Goal: Task Accomplishment & Management: Use online tool/utility

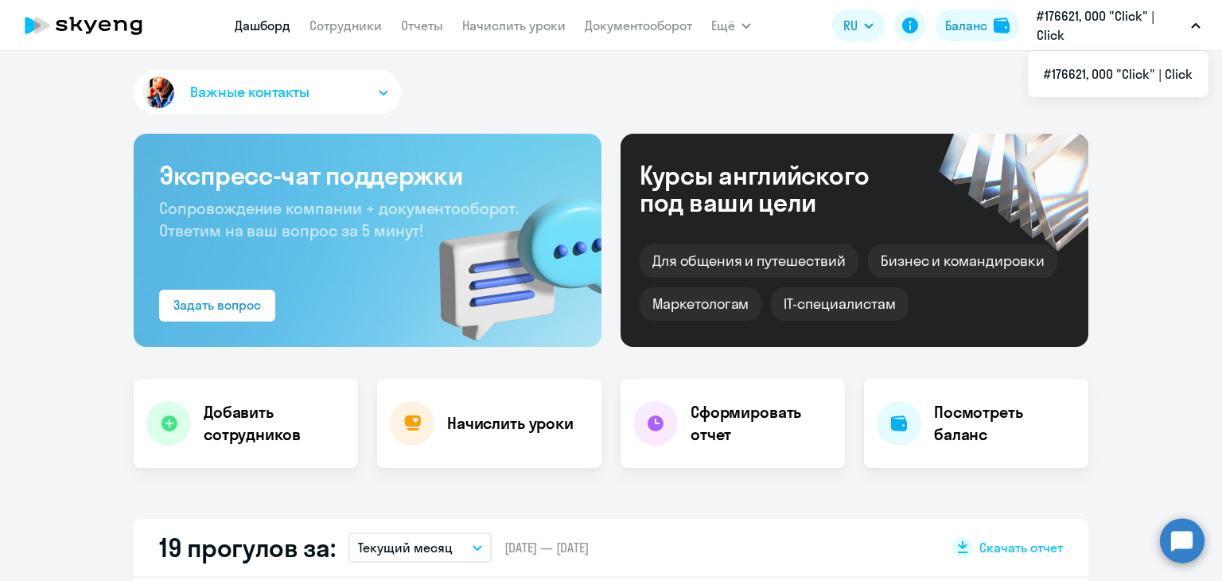
click at [350, 4] on app-header "[PERSON_NAME] Отчеты Начислить уроки Документооборот Ещё Дашборд Сотрудники Отч…" at bounding box center [611, 25] width 1222 height 51
click at [356, 25] on link "Сотрудники" at bounding box center [345, 25] width 72 height 16
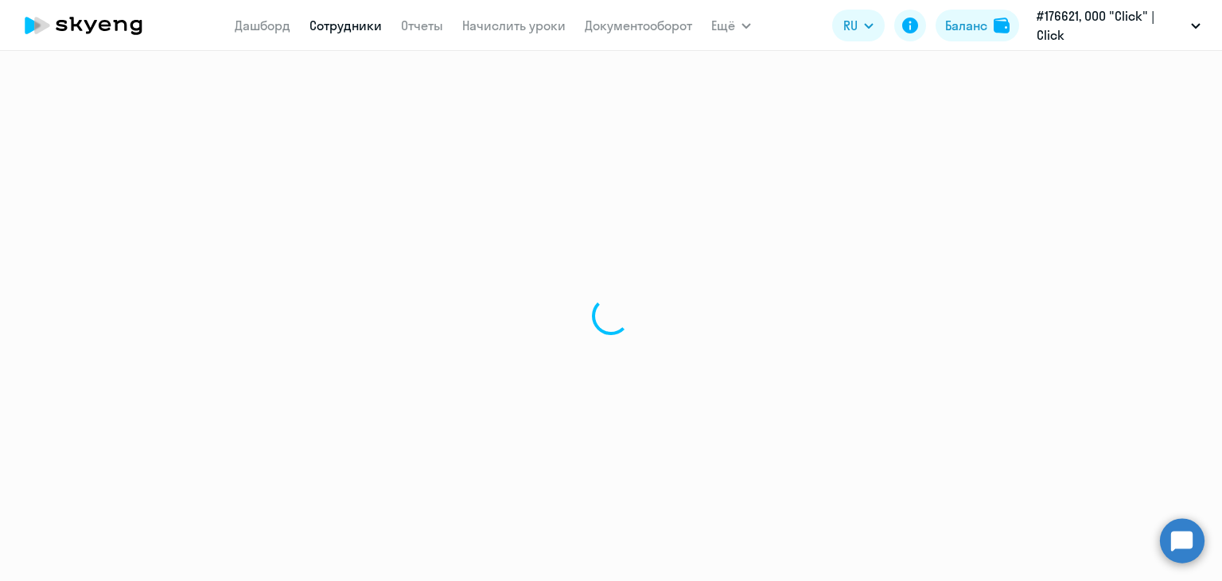
select select "30"
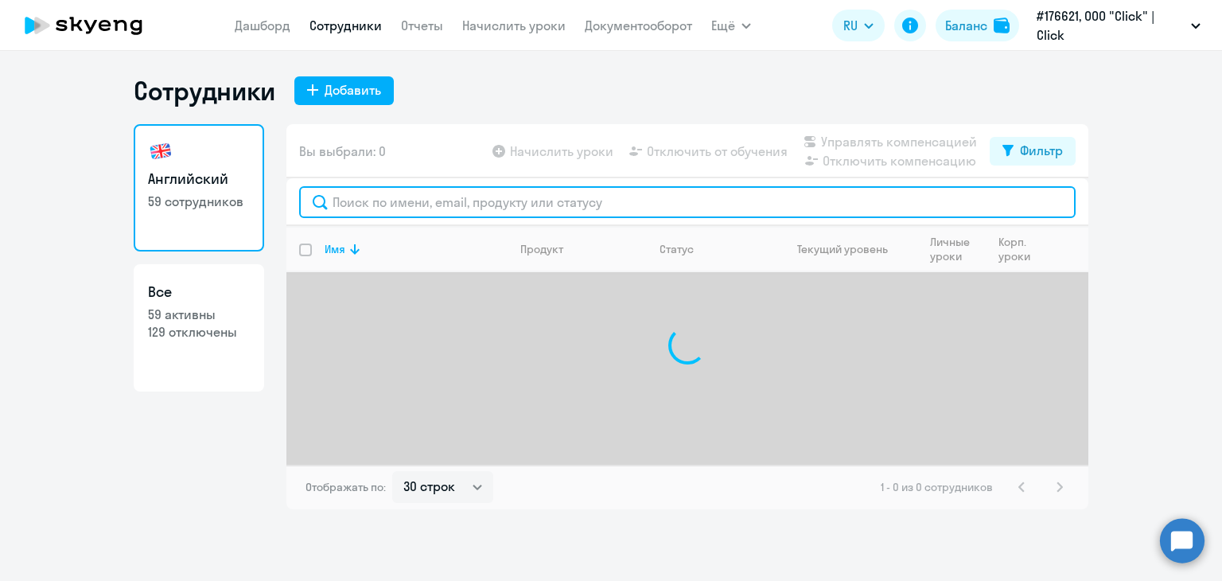
click at [704, 204] on input "text" at bounding box center [687, 202] width 776 height 32
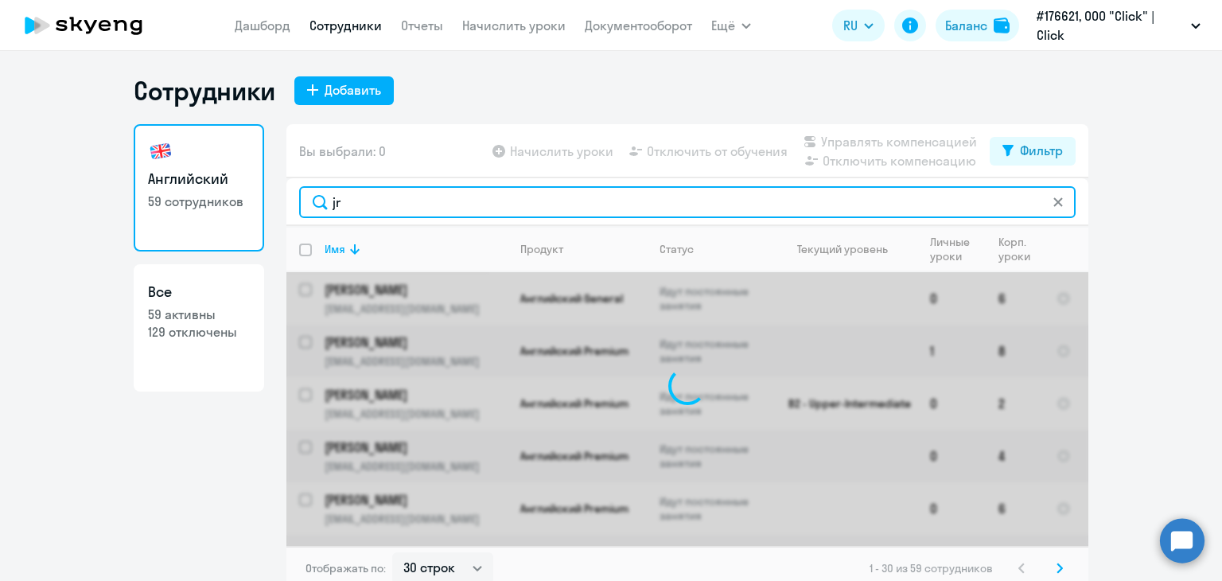
type input "j"
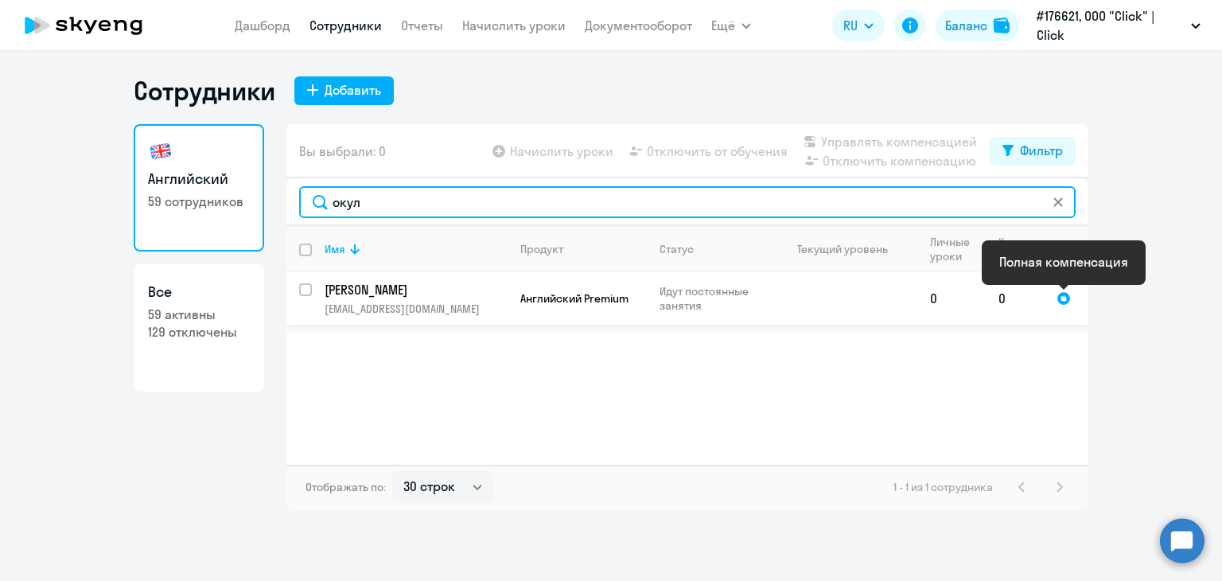
type input "окул"
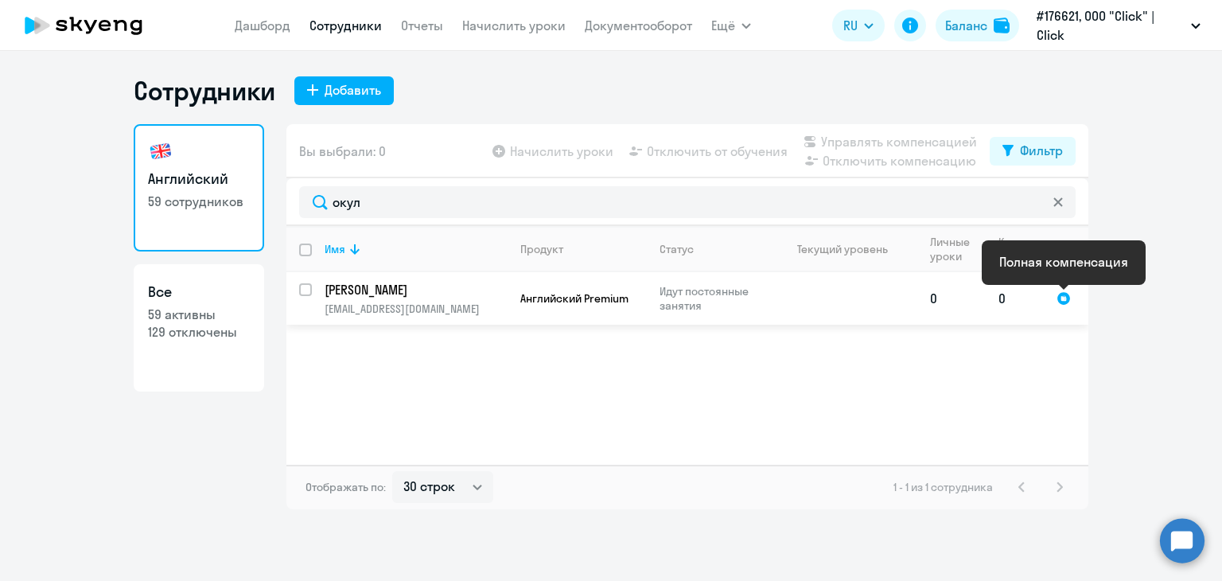
click at [1060, 304] on div at bounding box center [1063, 298] width 14 height 14
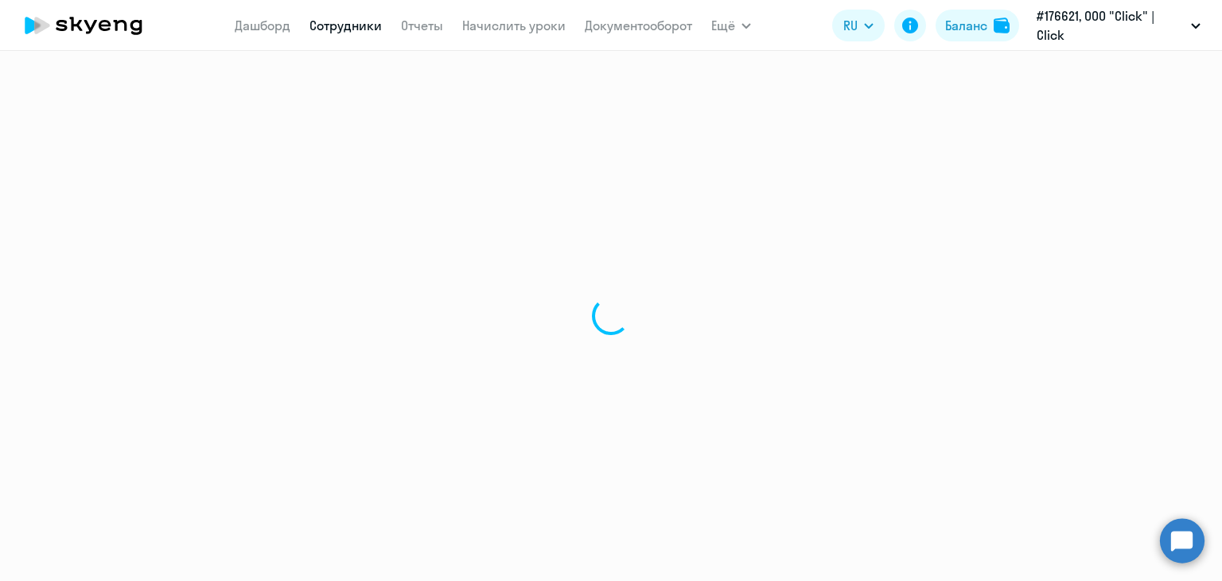
select select "english"
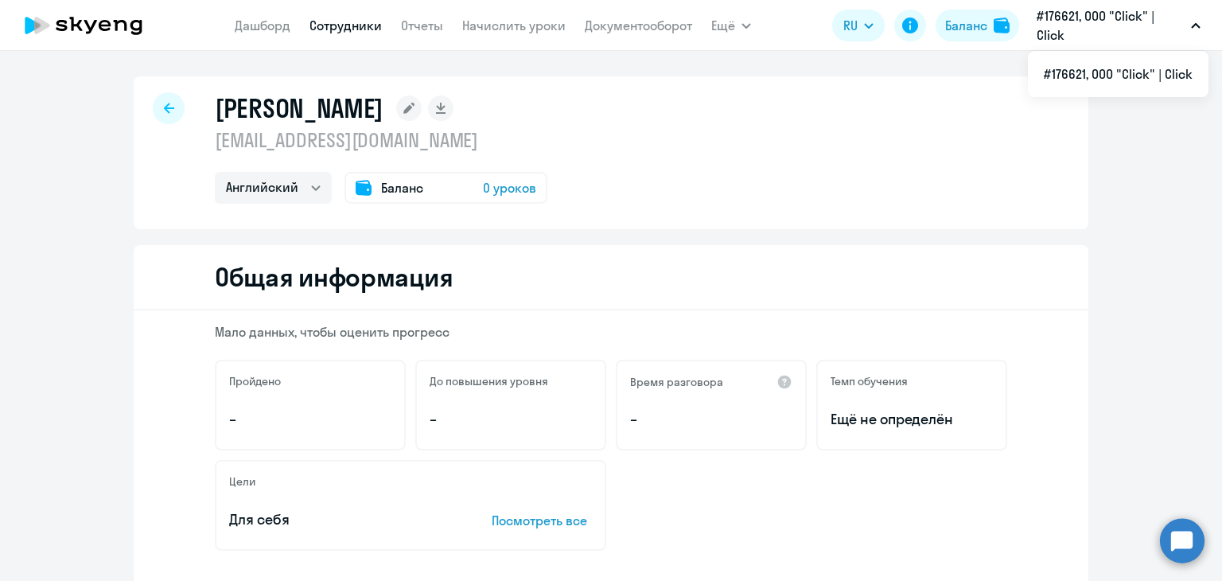
click at [401, 181] on span "Баланс" at bounding box center [402, 187] width 42 height 19
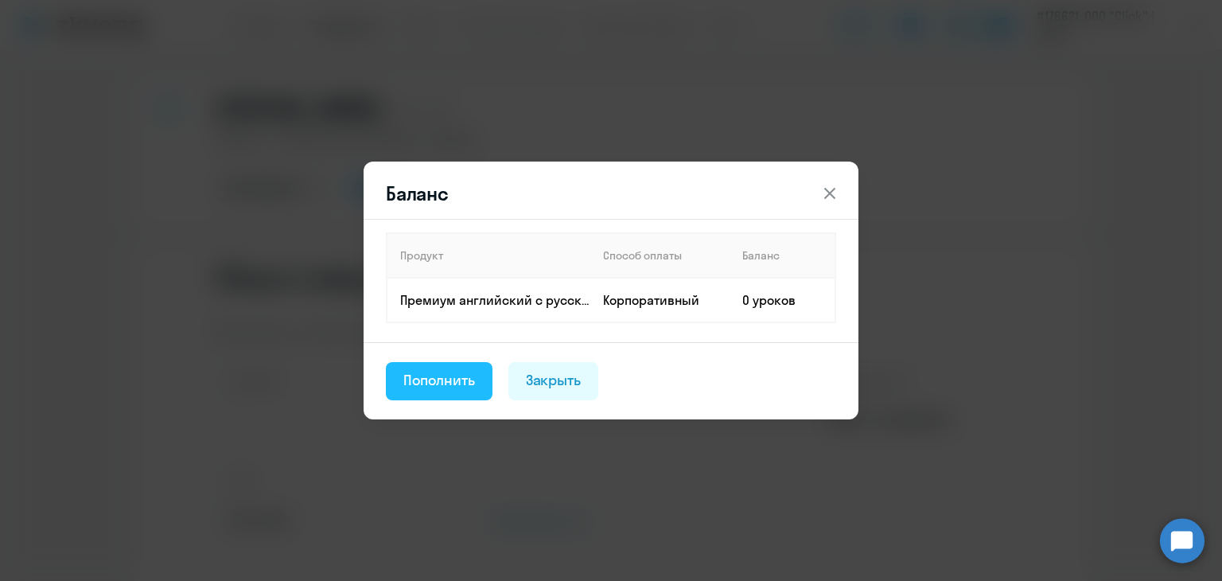
click at [464, 386] on div "Пополнить" at bounding box center [439, 380] width 72 height 21
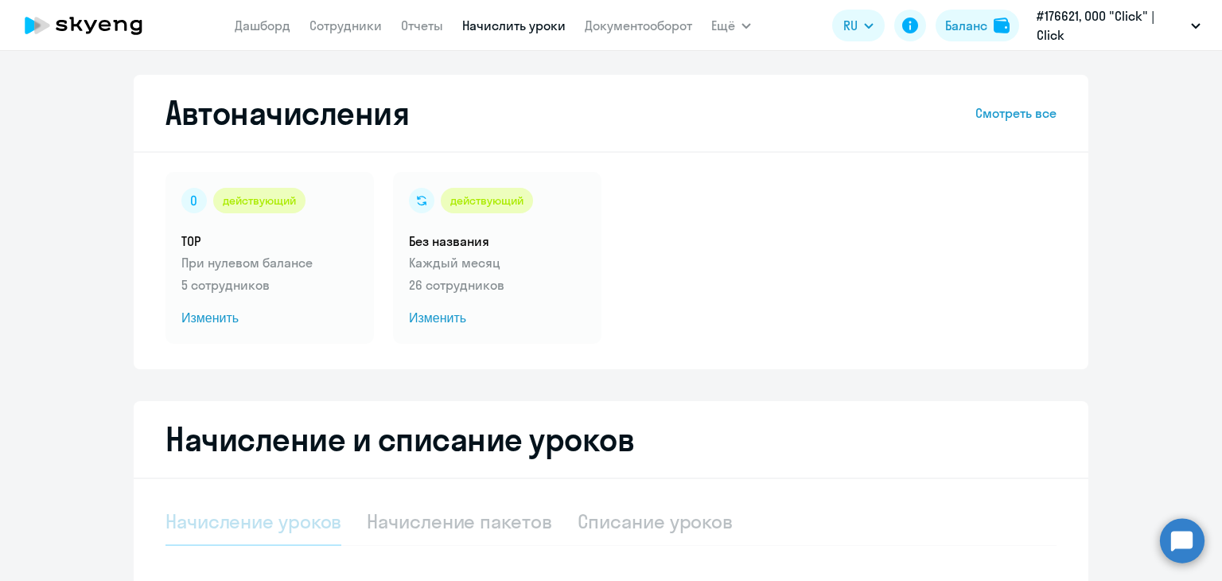
select select "10"
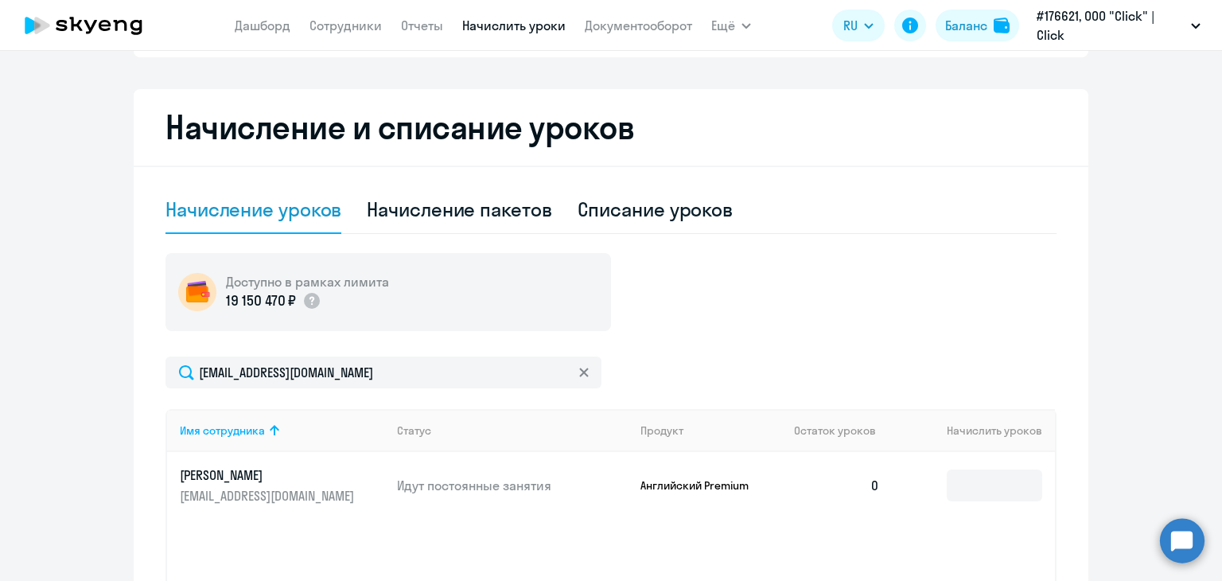
scroll to position [322, 0]
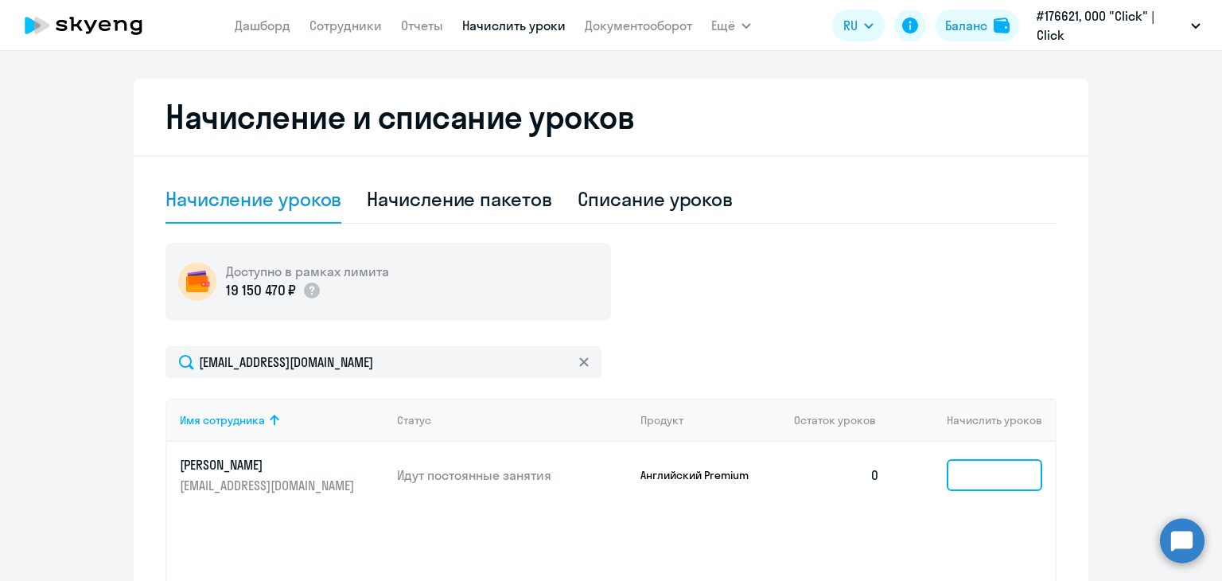
click at [1035, 465] on input at bounding box center [993, 475] width 95 height 32
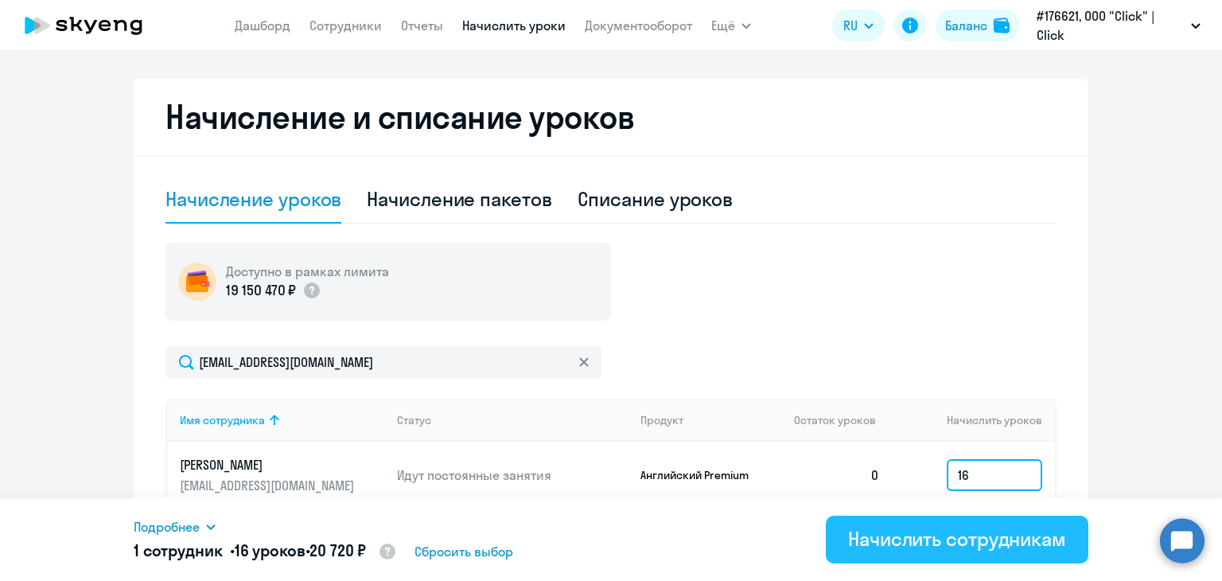
type input "16"
click at [926, 542] on div "Начислить сотрудникам" at bounding box center [957, 538] width 218 height 25
